Goal: Information Seeking & Learning: Learn about a topic

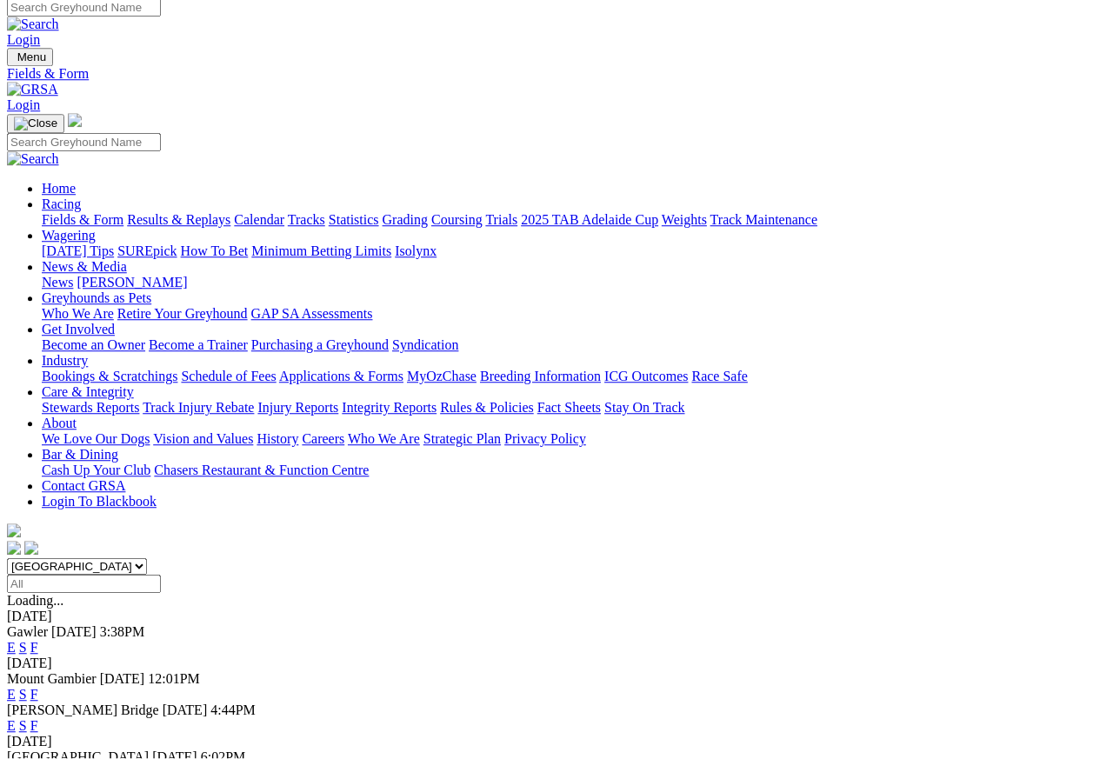
scroll to position [8, 0]
click at [231, 213] on link "Results & Replays" at bounding box center [179, 220] width 104 height 15
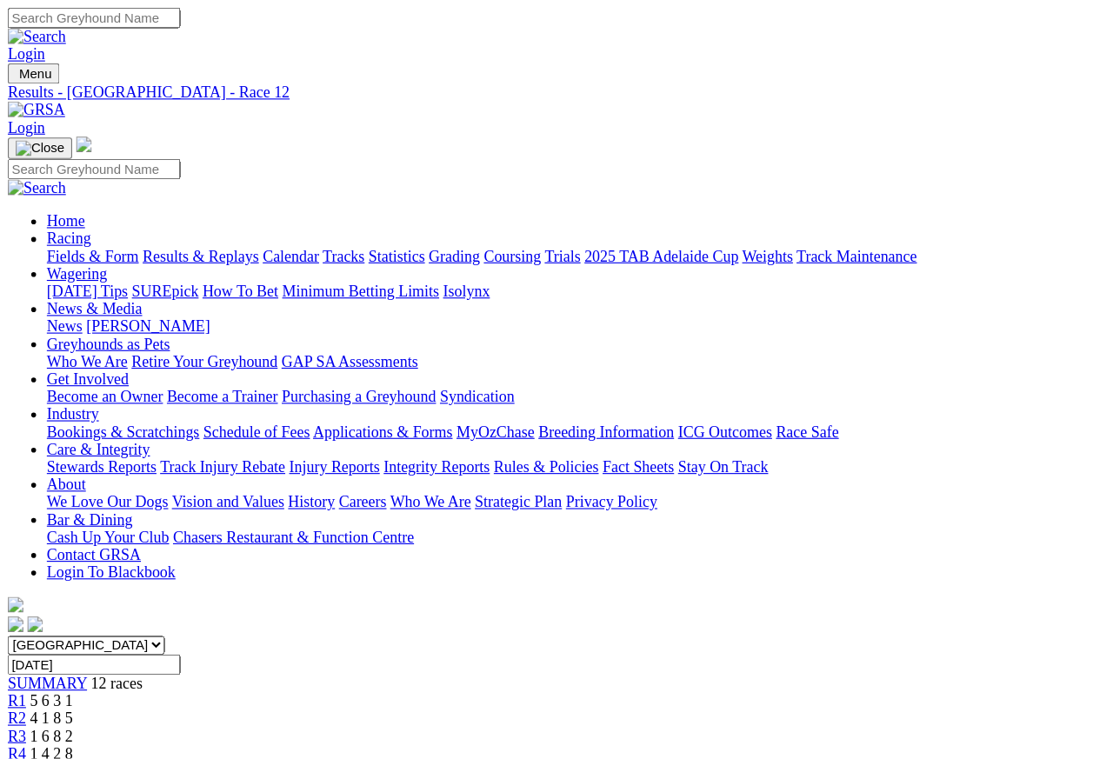
scroll to position [8, 0]
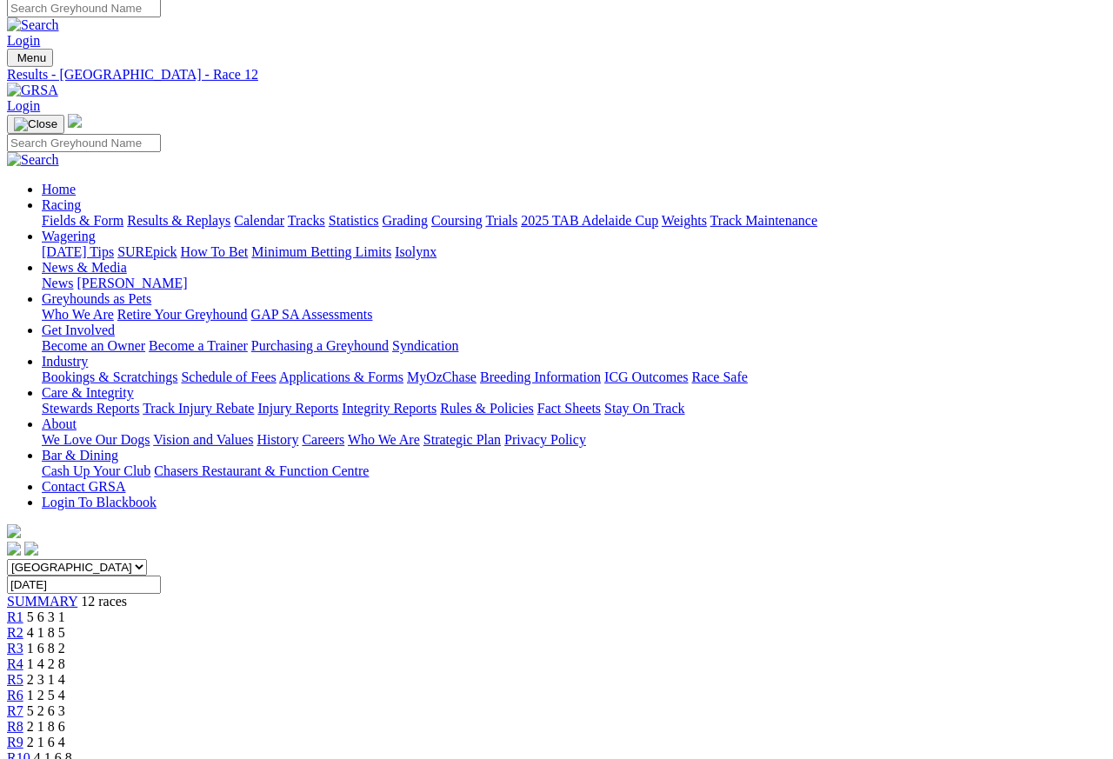
click at [23, 676] on span "R7" at bounding box center [15, 711] width 17 height 15
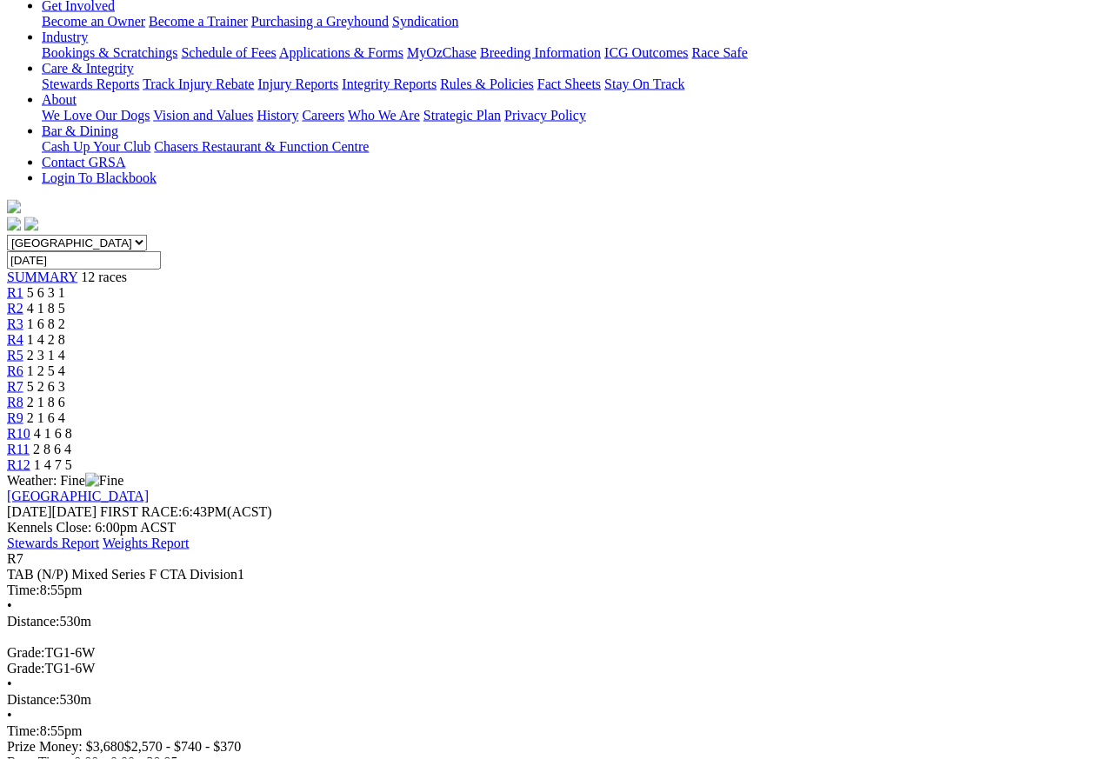
scroll to position [333, 0]
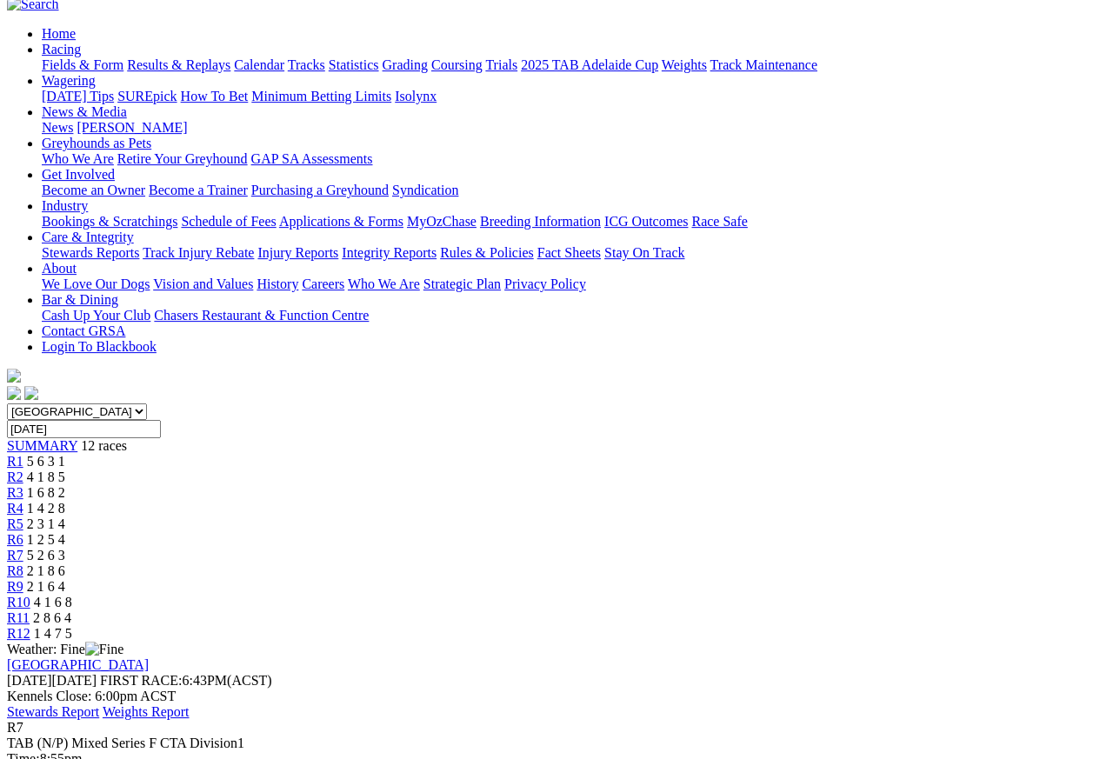
scroll to position [163, 0]
click at [23, 580] on span "R9" at bounding box center [15, 587] width 17 height 15
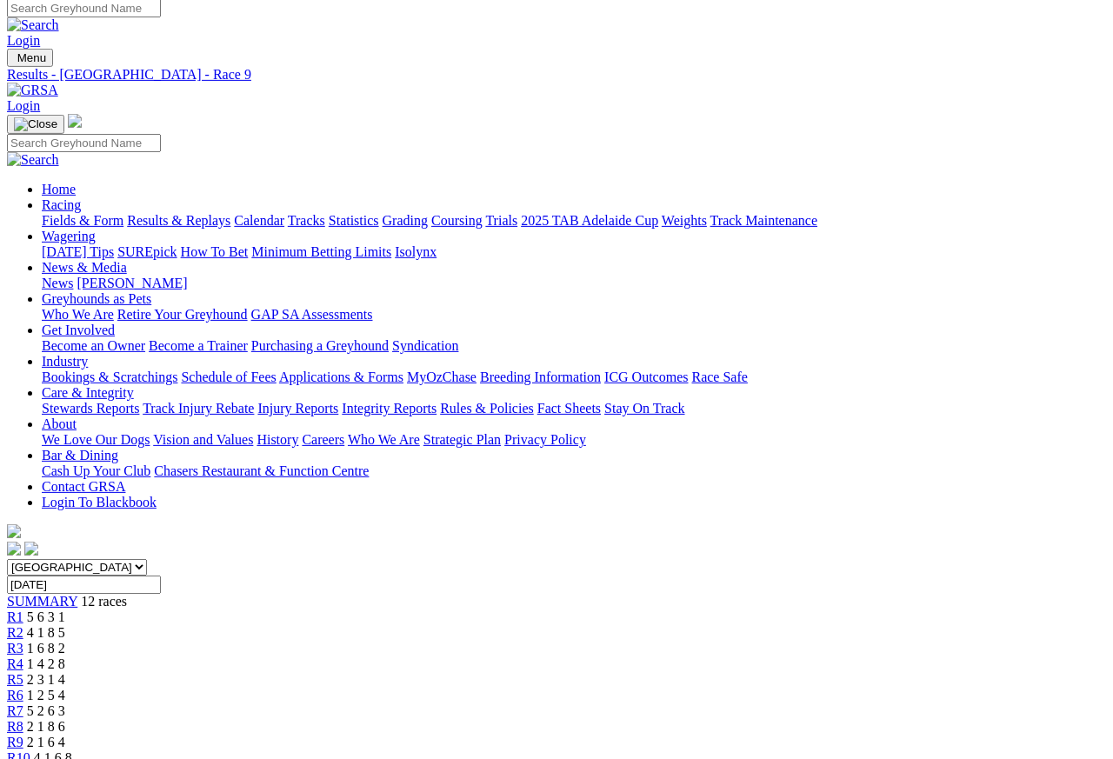
scroll to position [8, 0]
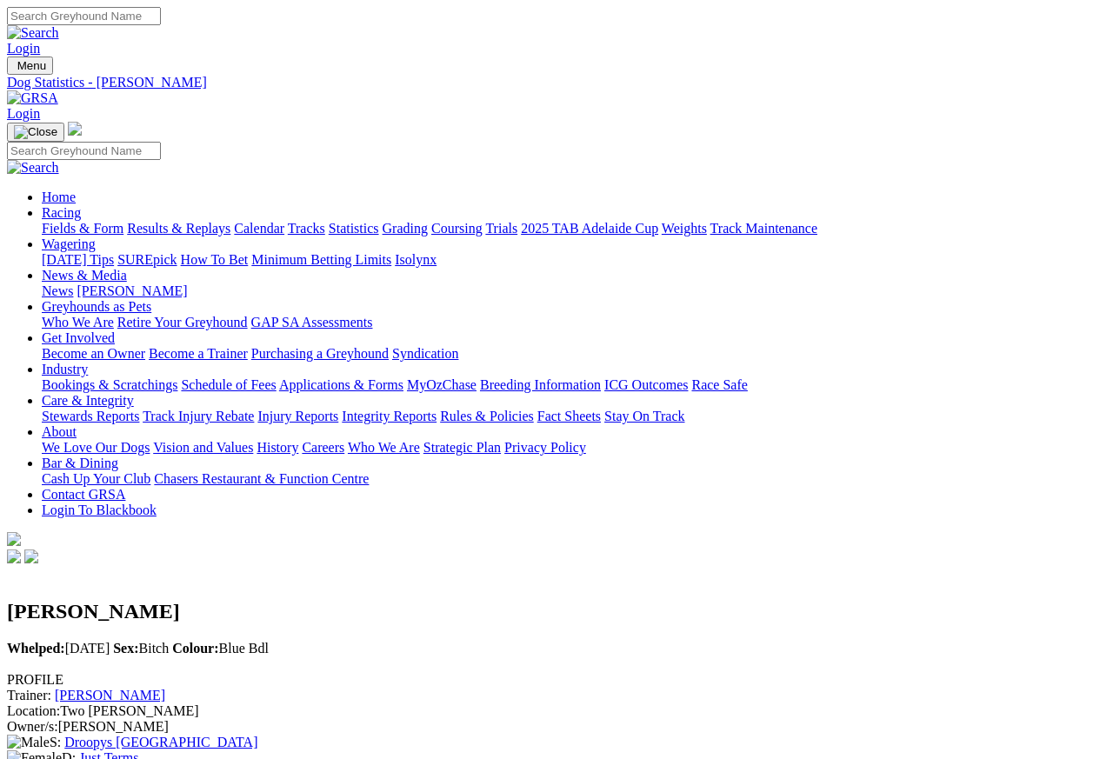
scroll to position [8, 0]
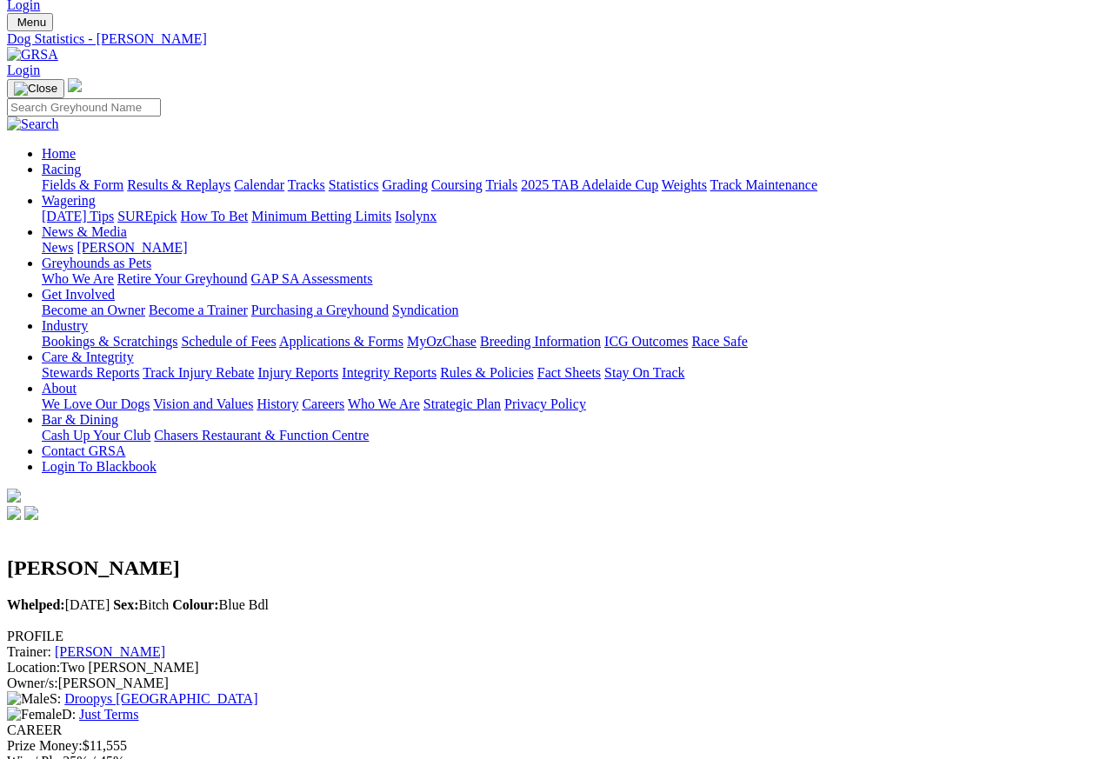
scroll to position [41, 0]
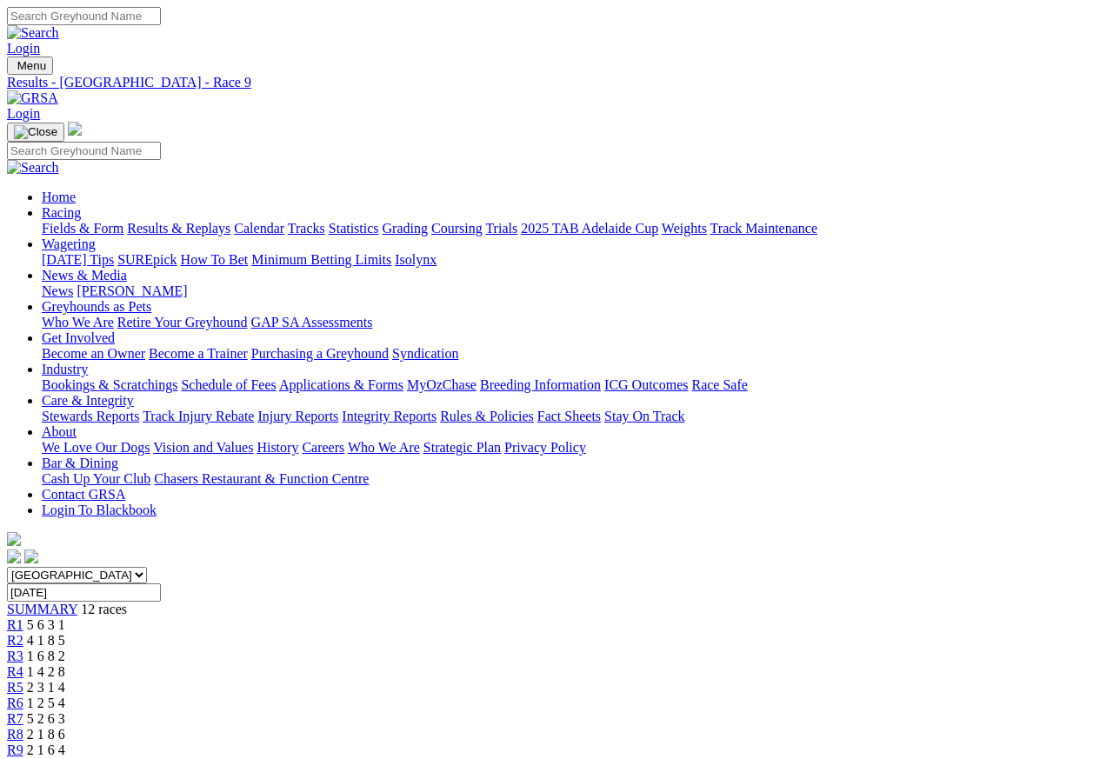
scroll to position [8, 0]
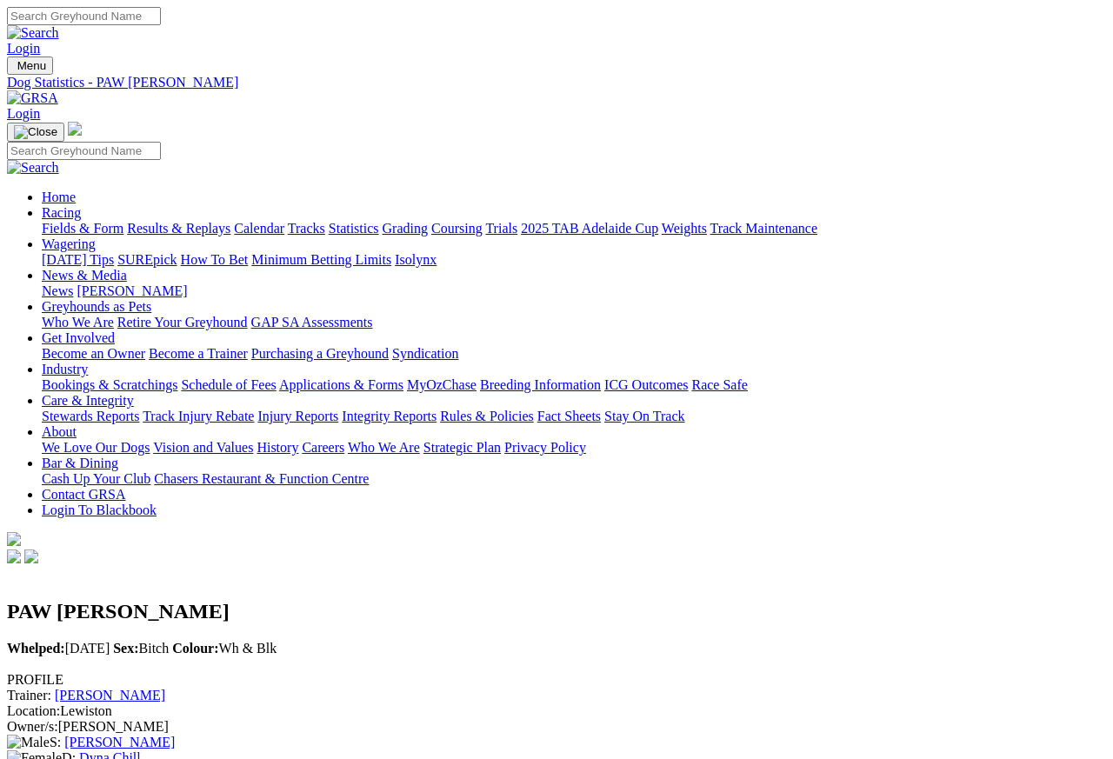
scroll to position [8, 0]
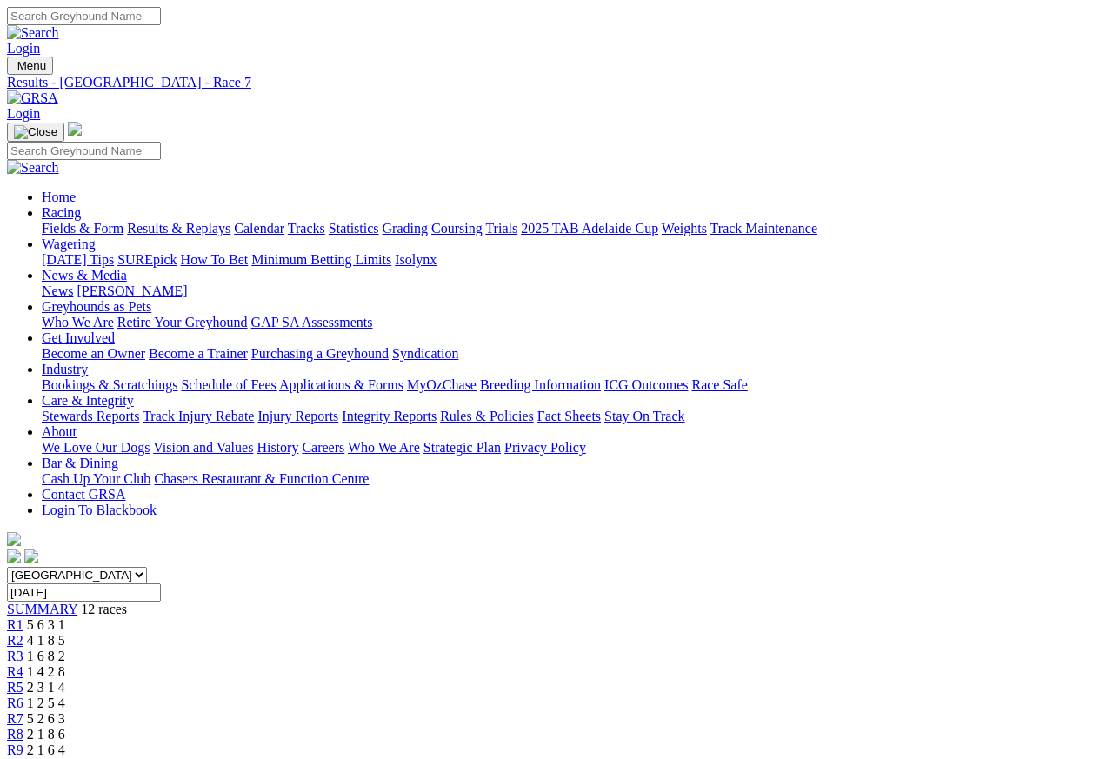
scroll to position [8, 0]
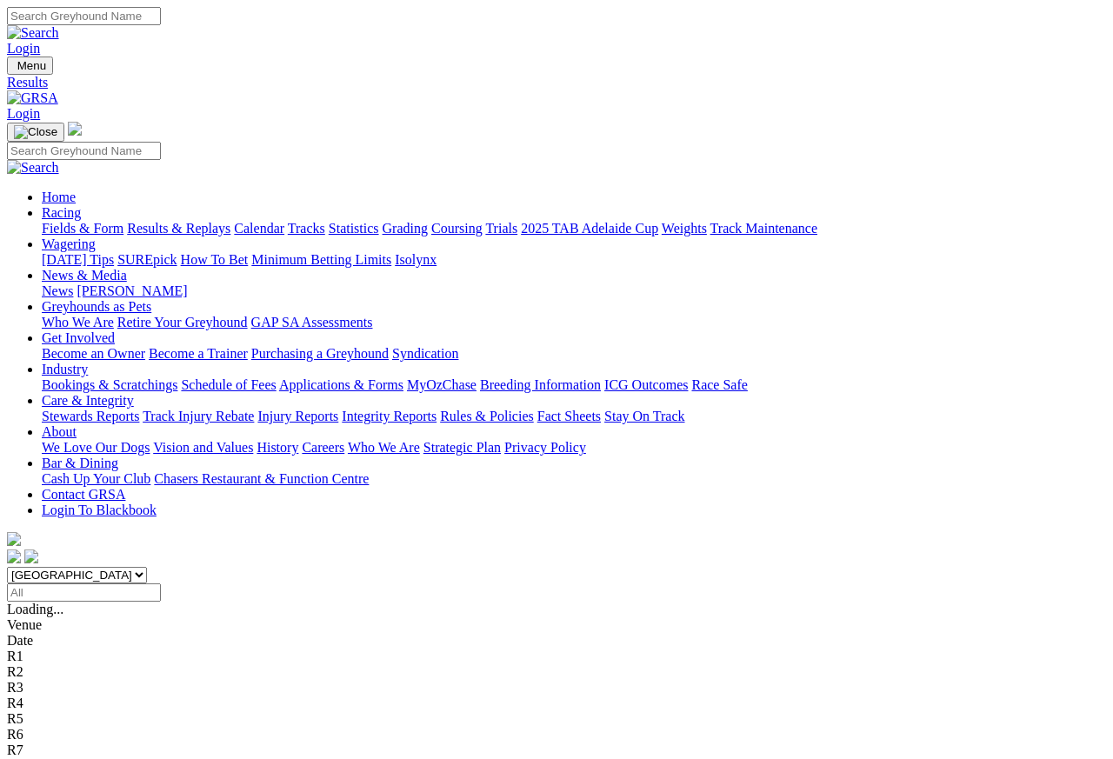
scroll to position [8, 0]
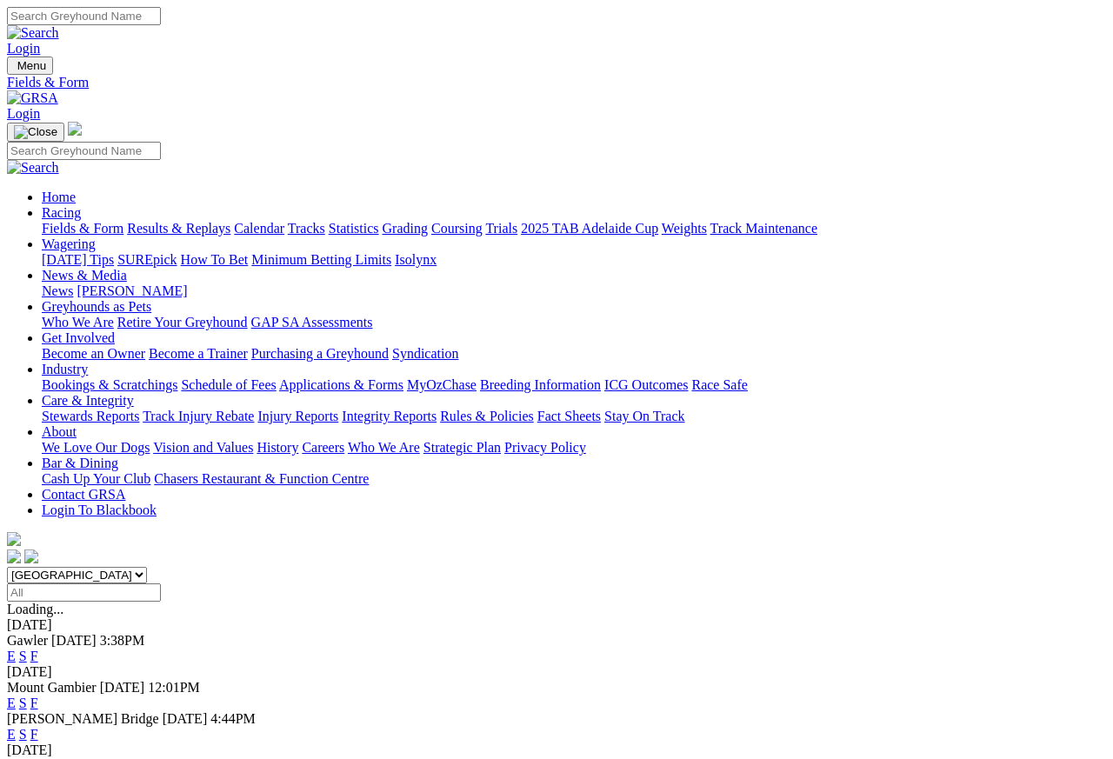
scroll to position [8, 0]
